Goal: Find specific page/section: Find specific page/section

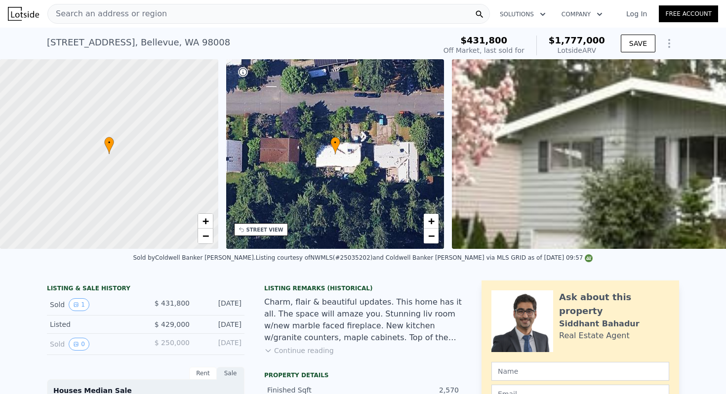
click at [123, 10] on span "Search an address or region" at bounding box center [107, 14] width 119 height 12
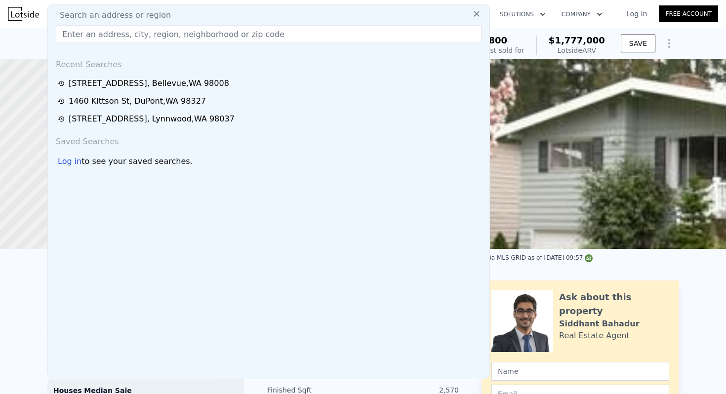
click at [117, 33] on input "text" at bounding box center [269, 34] width 426 height 18
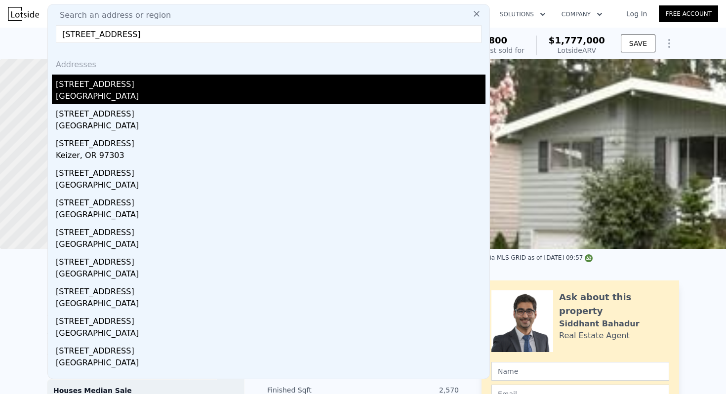
type input "[STREET_ADDRESS]"
click at [119, 97] on div "[GEOGRAPHIC_DATA]" at bounding box center [270, 97] width 429 height 14
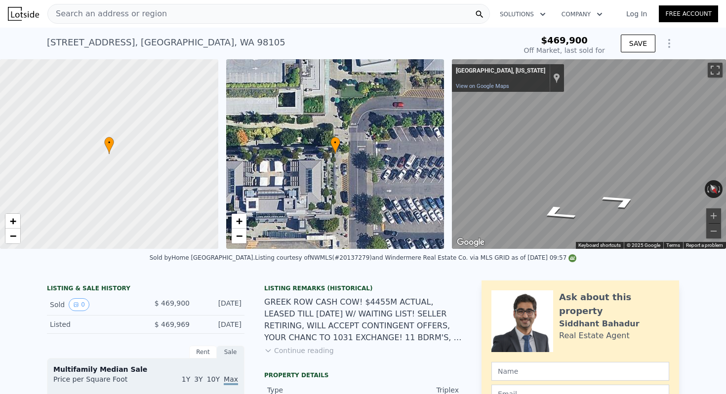
click at [673, 43] on icon "Show Options" at bounding box center [669, 44] width 12 height 12
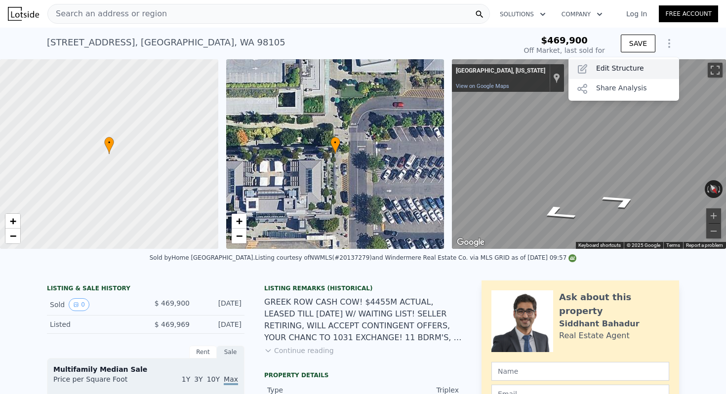
click at [639, 64] on div "Edit Structure" at bounding box center [623, 69] width 111 height 20
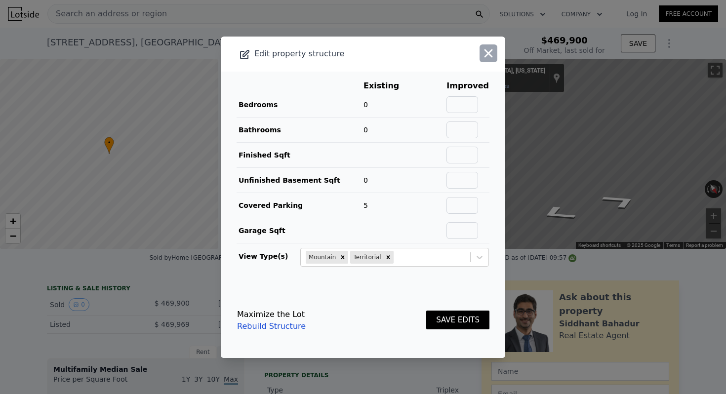
click at [490, 56] on icon "button" at bounding box center [488, 53] width 8 height 8
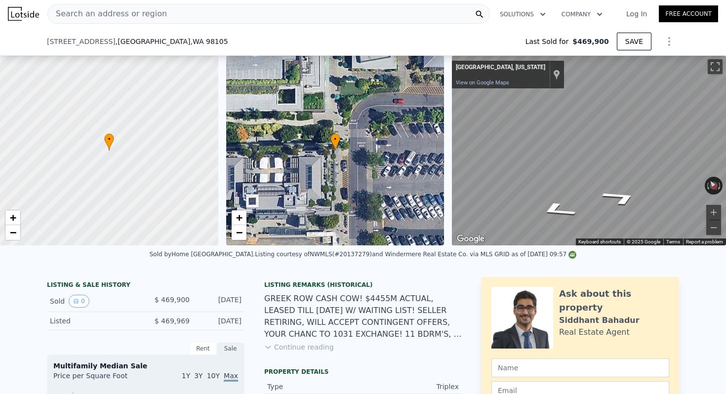
scroll to position [364, 0]
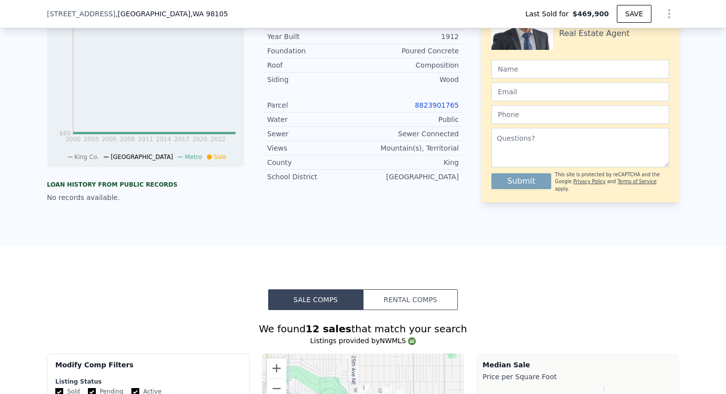
click at [439, 103] on link "8823901765" at bounding box center [437, 105] width 44 height 8
